Goal: Task Accomplishment & Management: Manage account settings

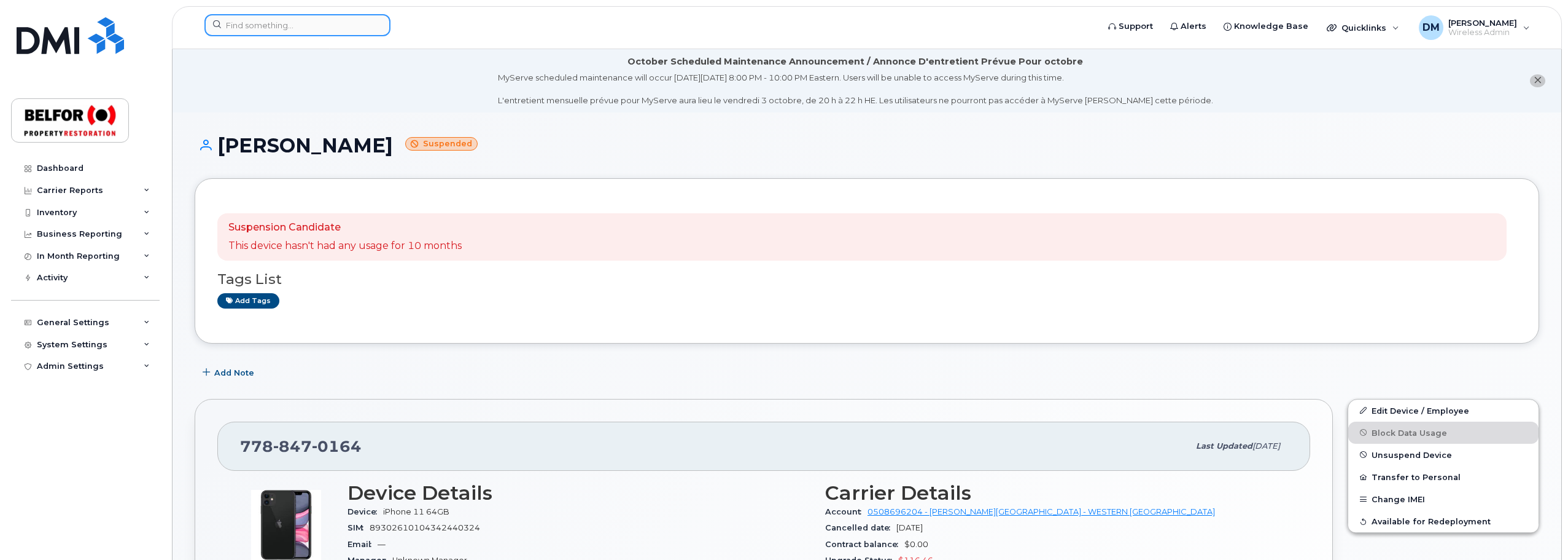
scroll to position [123, 0]
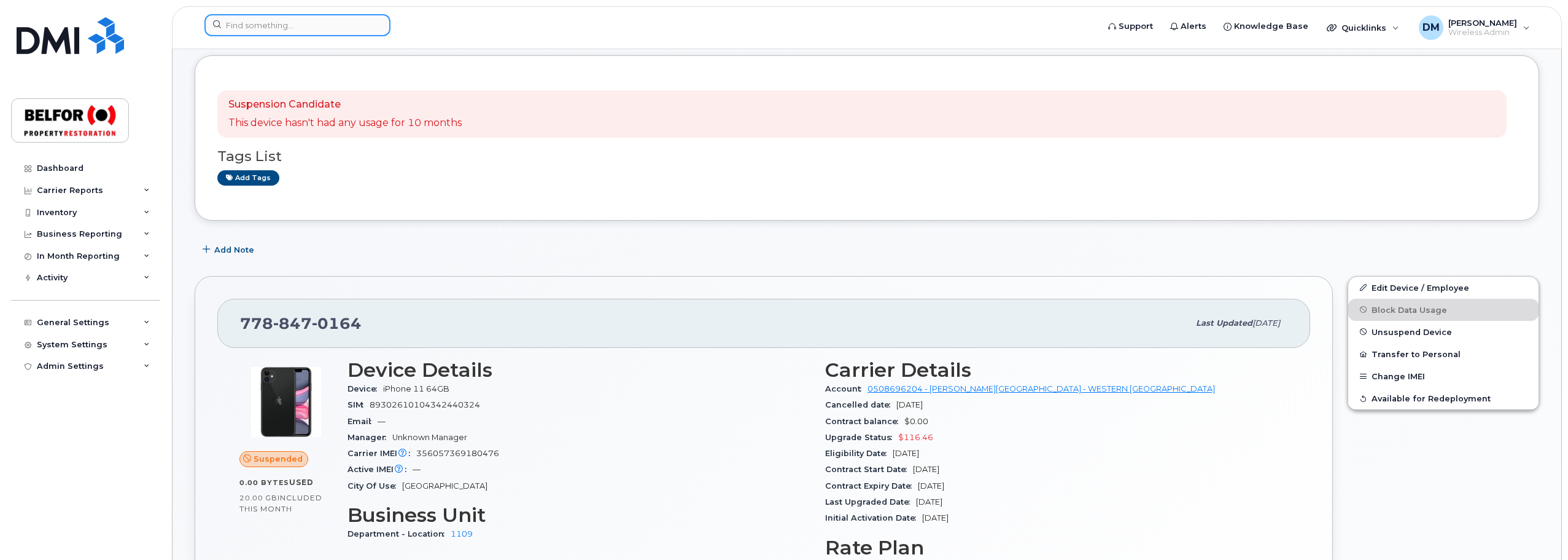
click at [257, 24] on input at bounding box center [298, 25] width 186 height 22
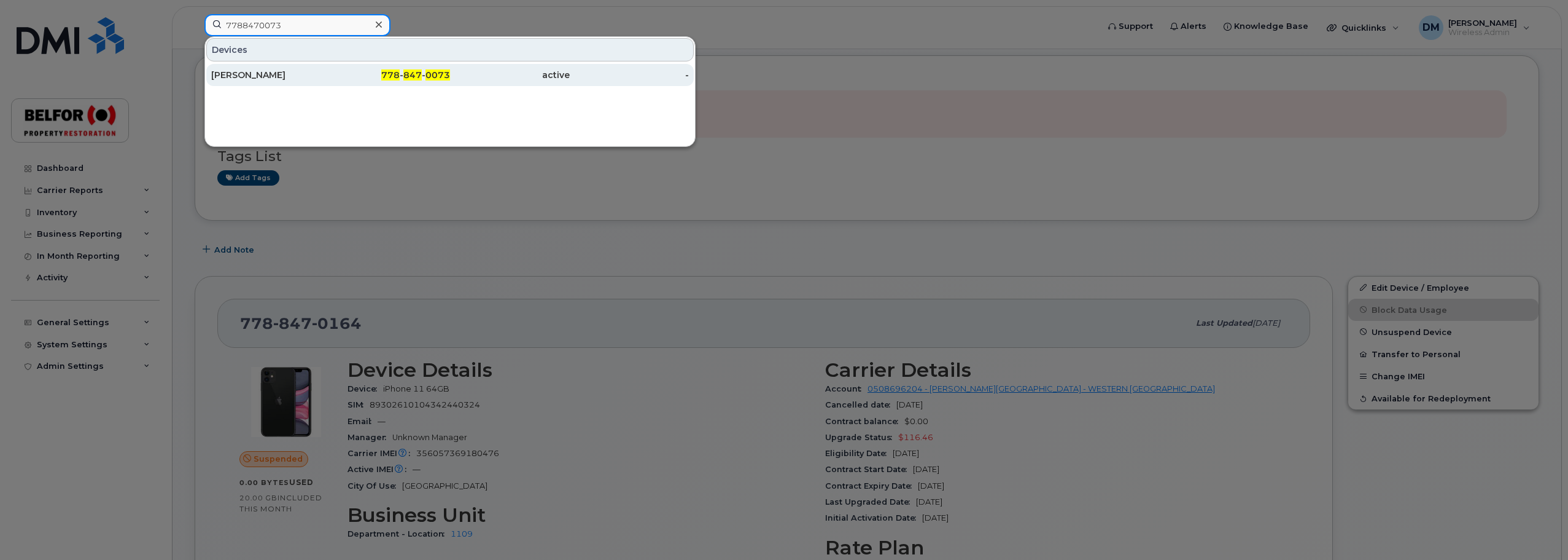
type input "7788470073"
click at [240, 78] on div "[PERSON_NAME]" at bounding box center [271, 74] width 120 height 13
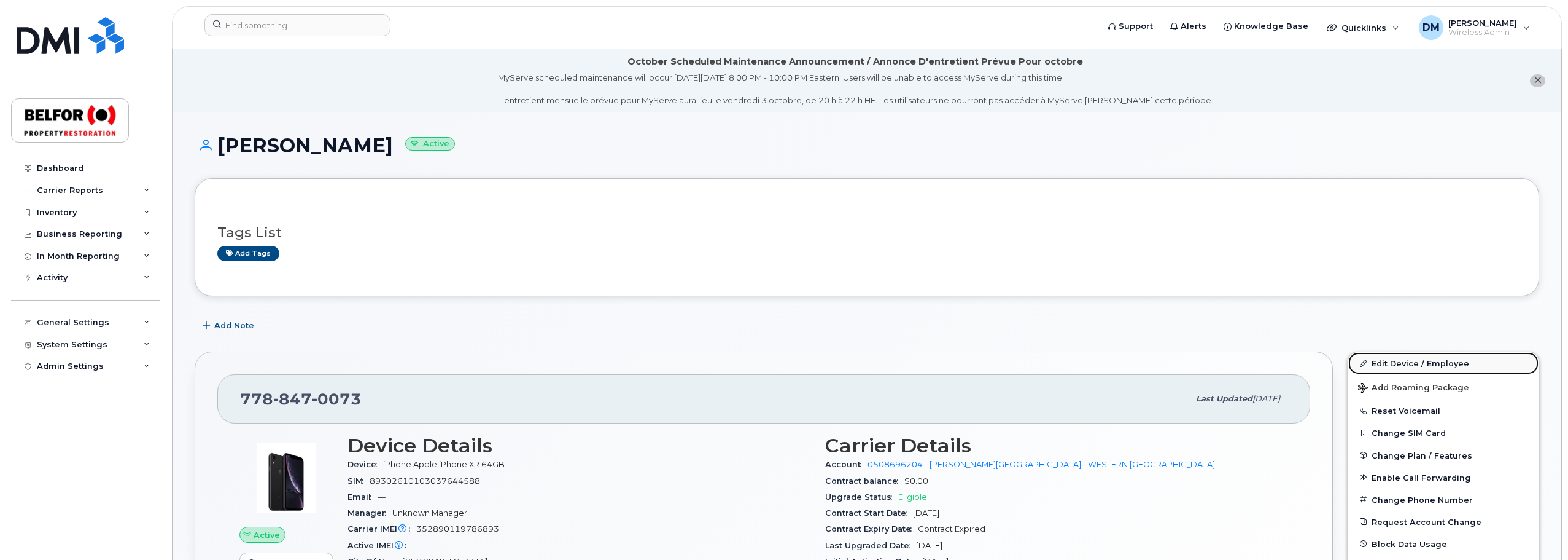
click at [1418, 362] on link "Edit Device / Employee" at bounding box center [1444, 364] width 190 height 22
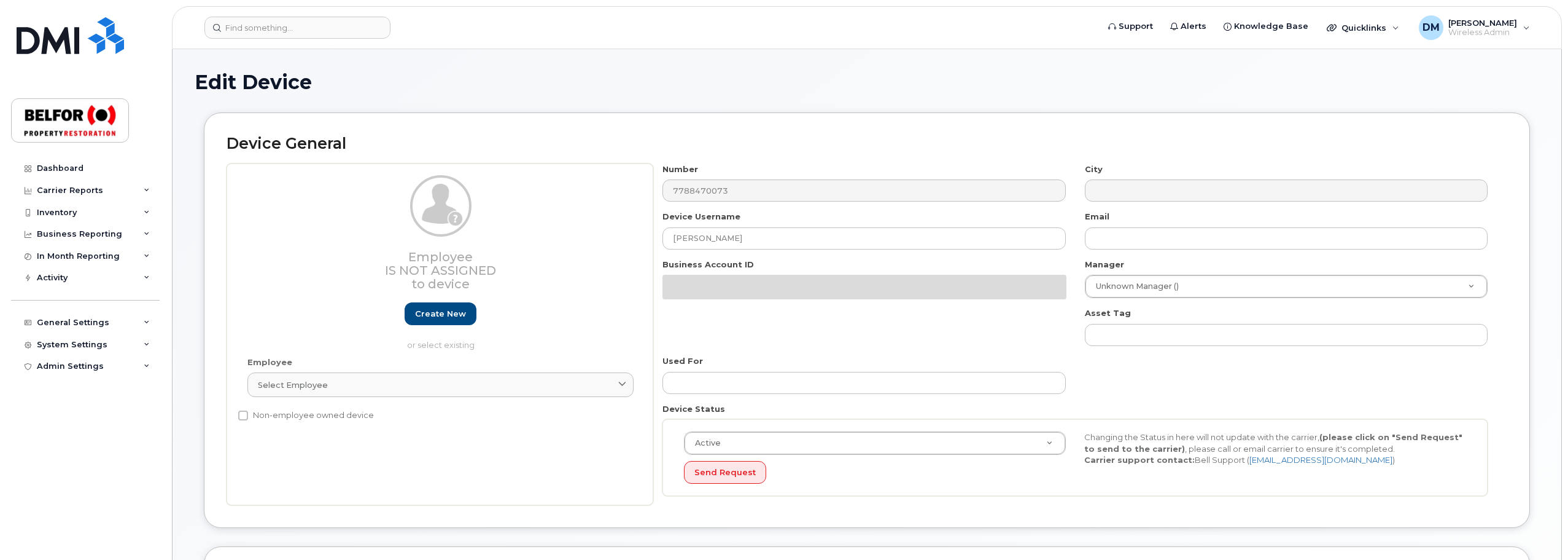
select select "5713141"
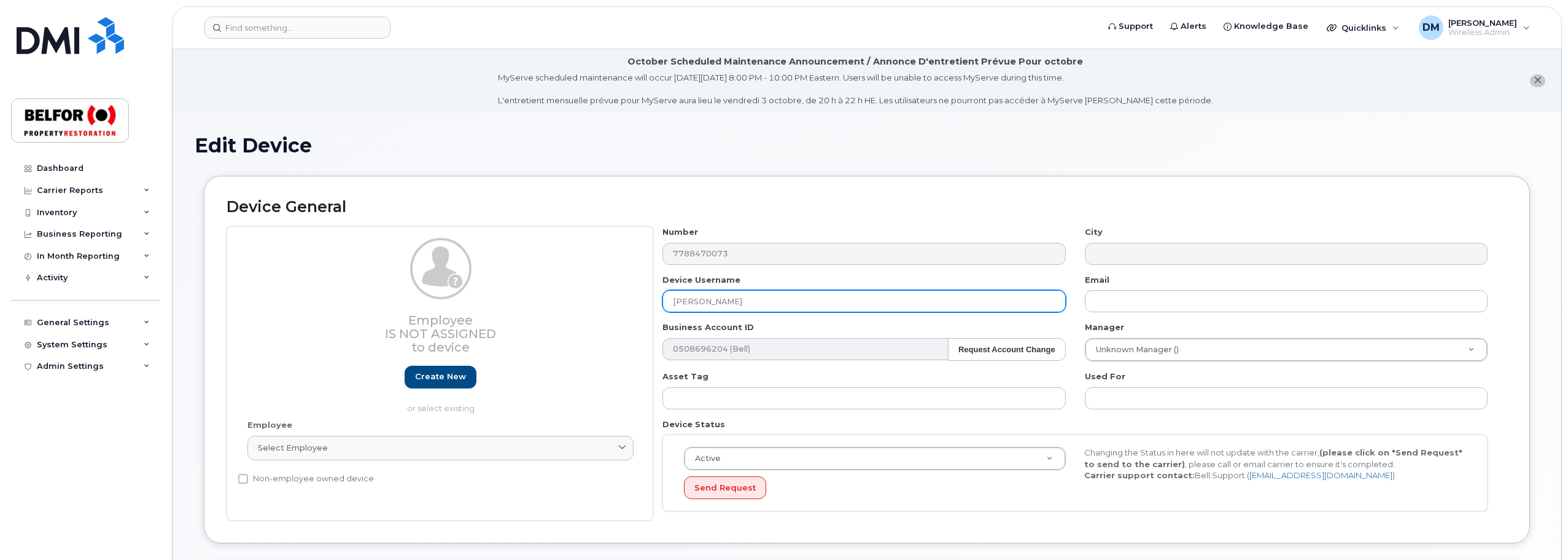
click at [740, 298] on input "[PERSON_NAME]" at bounding box center [864, 301] width 403 height 22
type input "Ashley Platt"
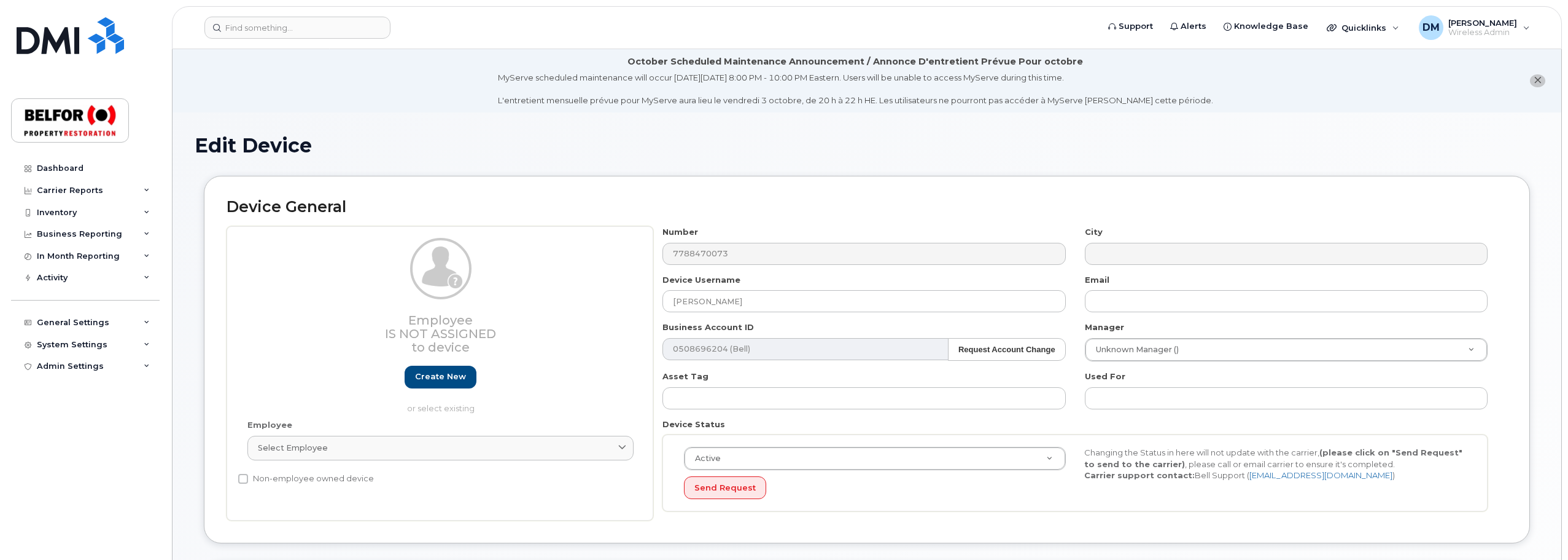
click at [1537, 261] on div "Device General Employee Is not assigned to device Create new or select existing…" at bounding box center [867, 369] width 1345 height 386
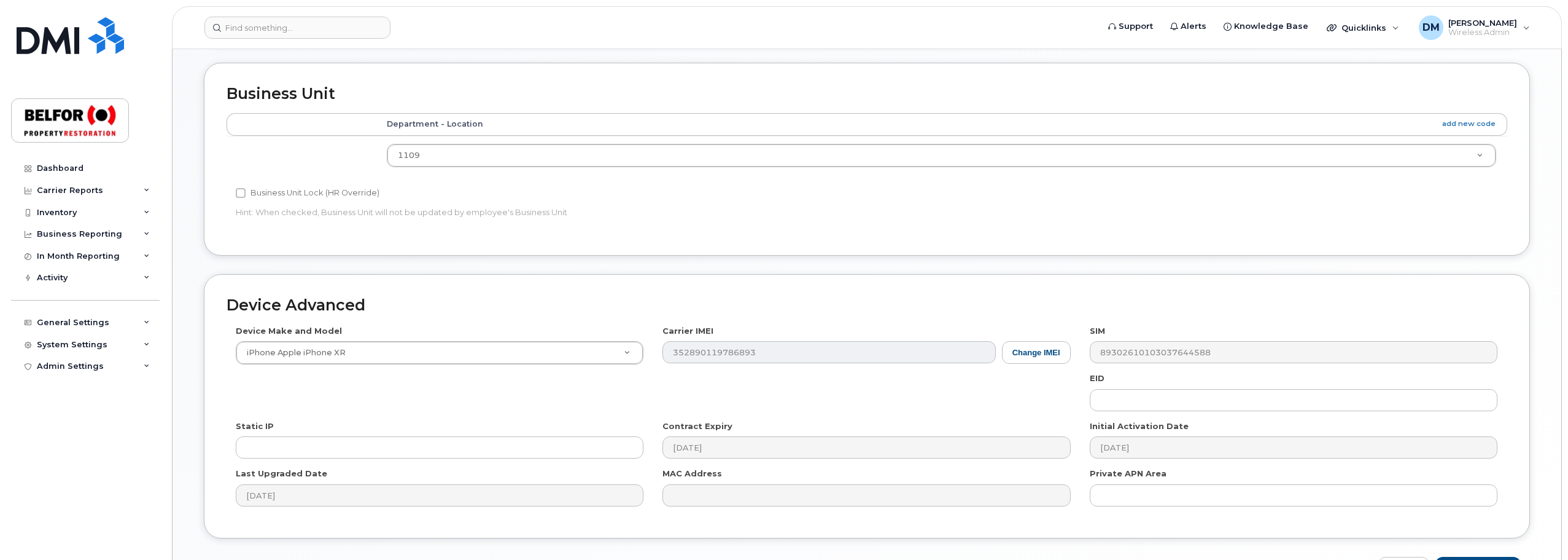
scroll to position [580, 0]
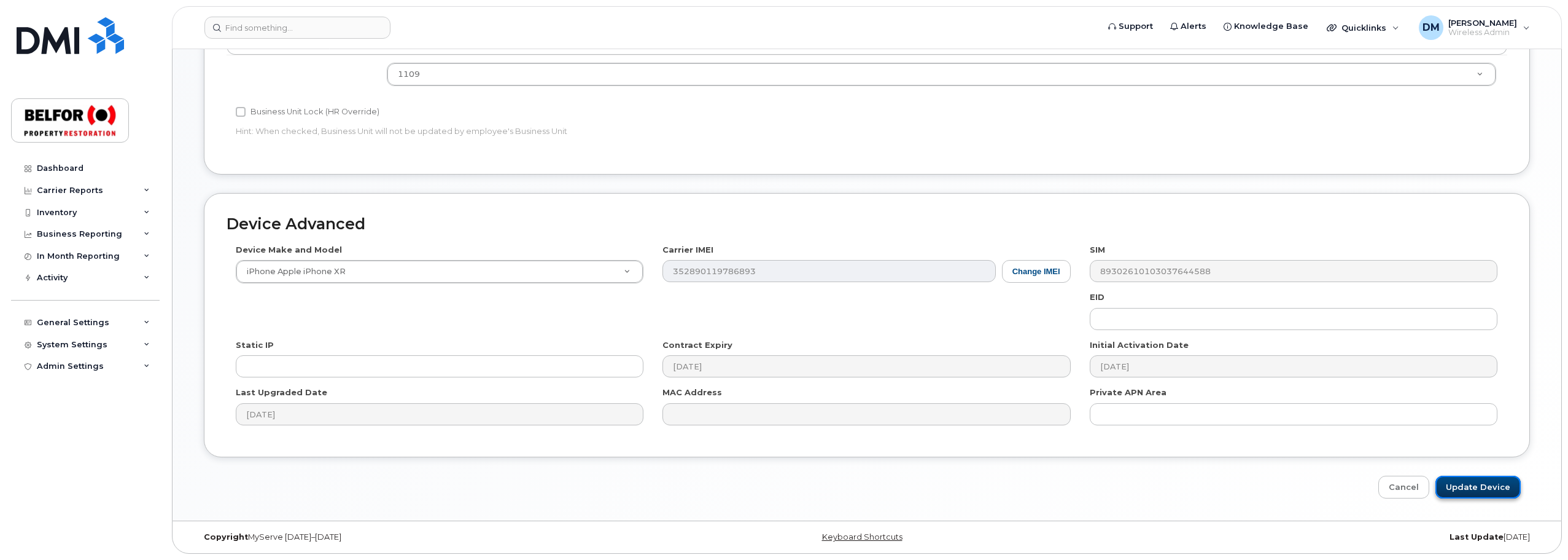
click at [1467, 486] on input "Update Device" at bounding box center [1478, 487] width 86 height 23
type input "Saving..."
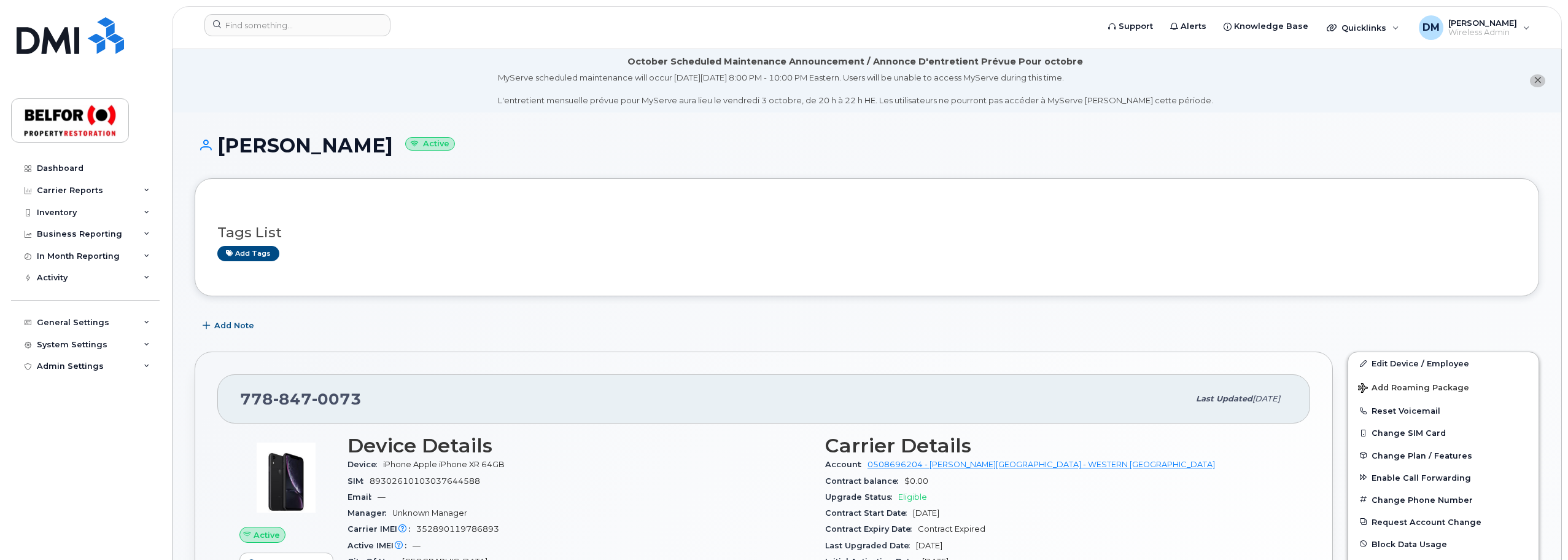
click at [190, 65] on li "October Scheduled Maintenance Announcement / Annonce D'entretient Prévue Pour o…" at bounding box center [867, 81] width 1389 height 63
